Goal: Go to known website: Go to known website

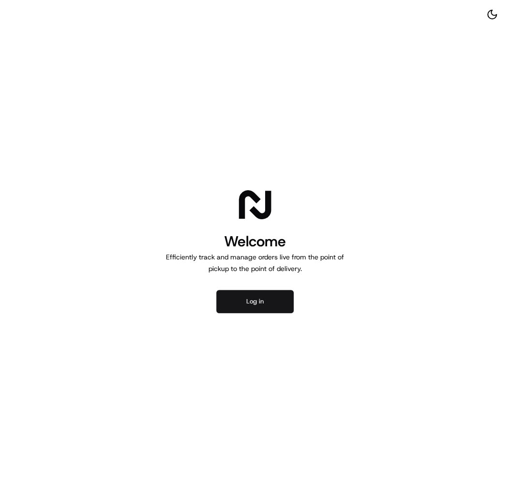
click at [266, 302] on button "Log in" at bounding box center [254, 301] width 77 height 23
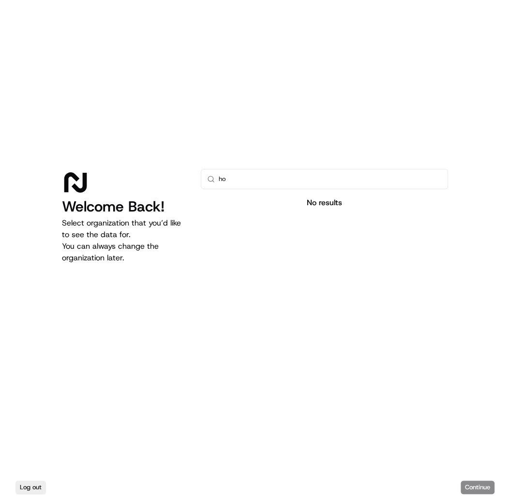
type input "h"
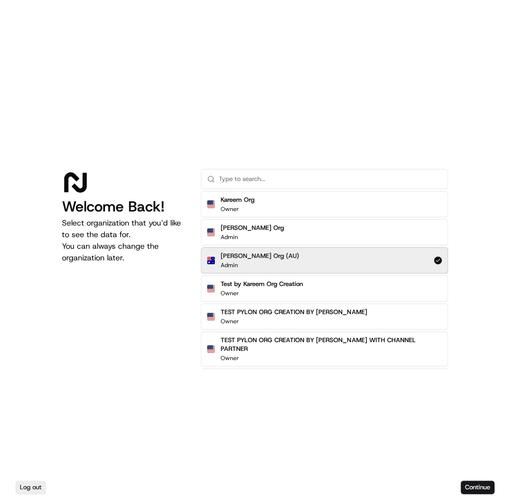
click button "Continue" at bounding box center [477, 487] width 34 height 14
